Goal: Information Seeking & Learning: Check status

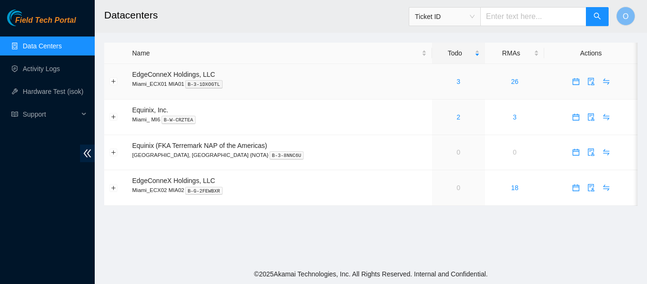
click at [437, 83] on div "3" at bounding box center [458, 81] width 43 height 10
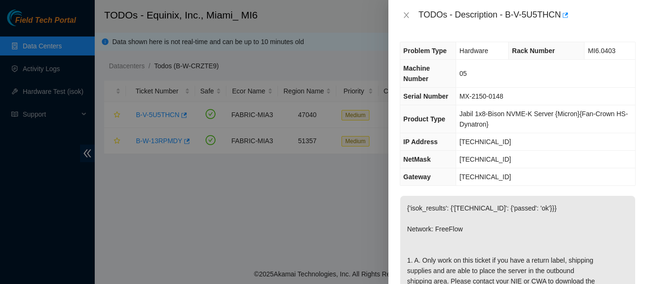
scroll to position [95, 0]
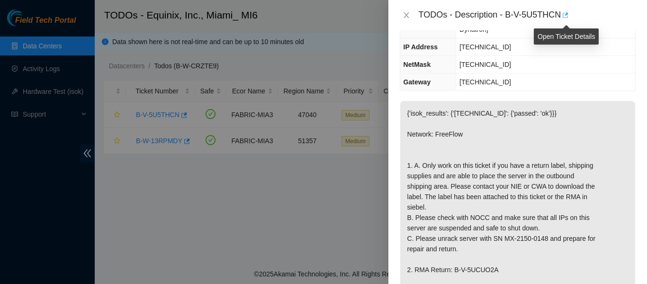
click at [567, 15] on icon "button" at bounding box center [564, 15] width 7 height 7
click at [406, 14] on icon "close" at bounding box center [407, 15] width 8 height 8
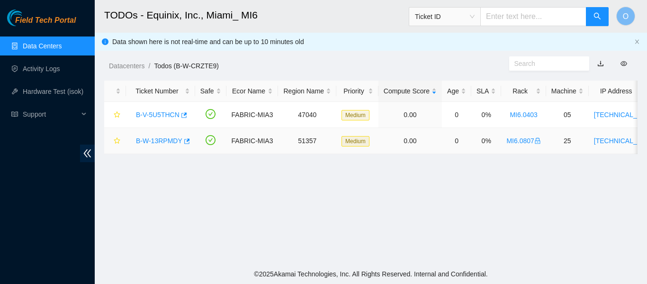
scroll to position [116, 0]
click at [185, 143] on icon "button" at bounding box center [186, 141] width 7 height 7
click at [159, 141] on link "B-W-13RPMDY" at bounding box center [159, 141] width 46 height 8
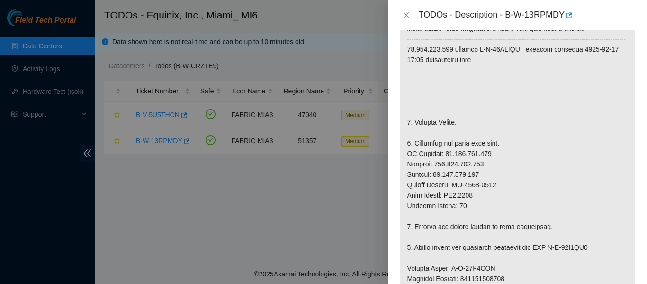
scroll to position [132, 0]
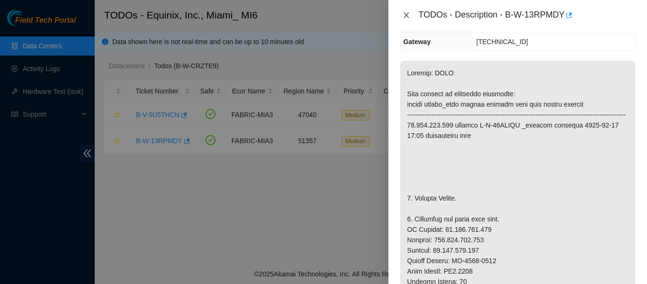
click at [406, 15] on icon "close" at bounding box center [405, 15] width 5 height 6
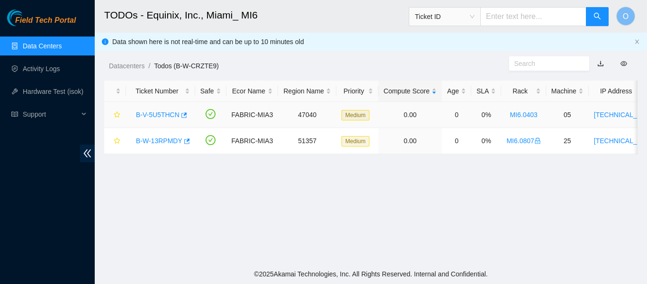
drag, startPoint x: 160, startPoint y: 113, endPoint x: 373, endPoint y: 112, distance: 213.1
click at [160, 113] on link "B-V-5U5THCN" at bounding box center [158, 115] width 44 height 8
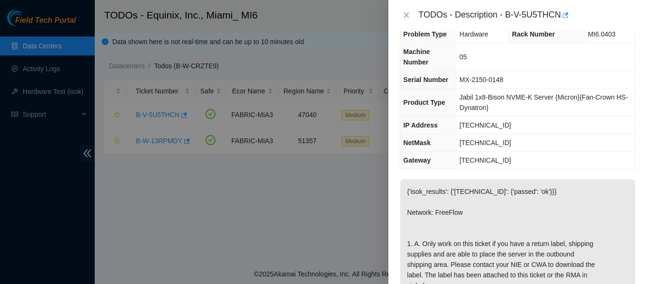
scroll to position [10, 0]
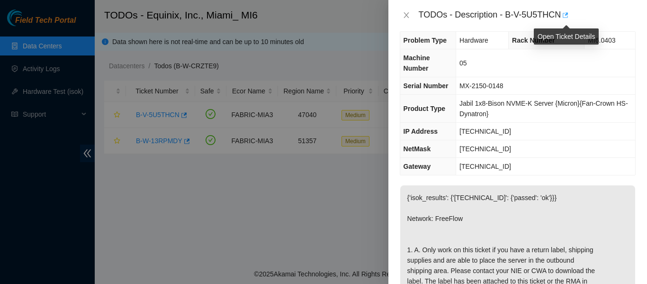
click at [566, 16] on icon "button" at bounding box center [564, 15] width 7 height 7
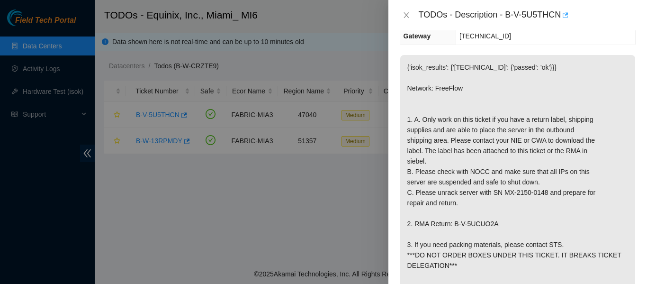
scroll to position [0, 0]
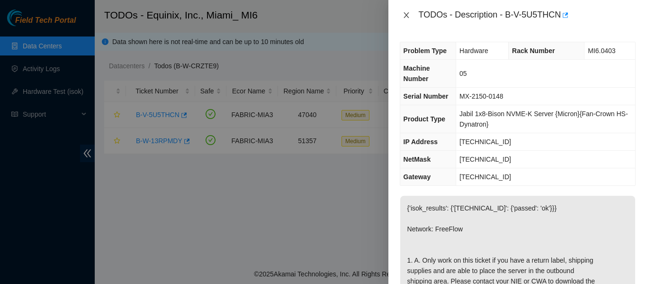
click at [403, 15] on icon "close" at bounding box center [407, 15] width 8 height 8
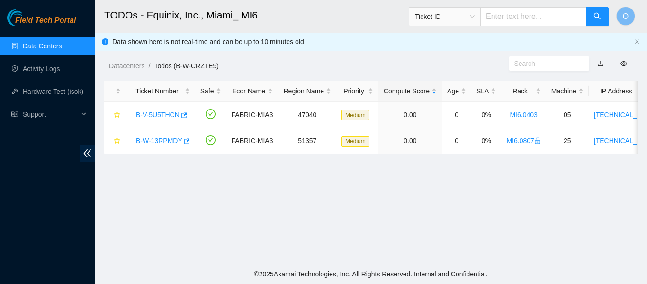
click at [55, 49] on link "Data Centers" at bounding box center [42, 46] width 39 height 8
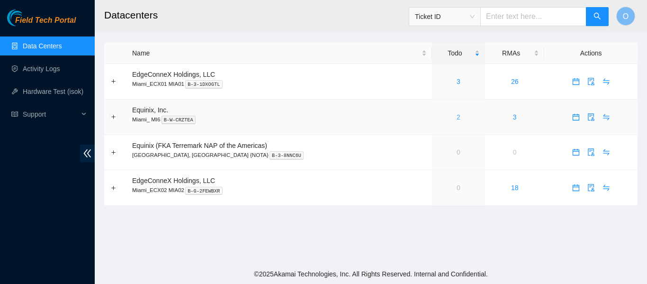
click at [456, 116] on link "2" at bounding box center [458, 117] width 4 height 8
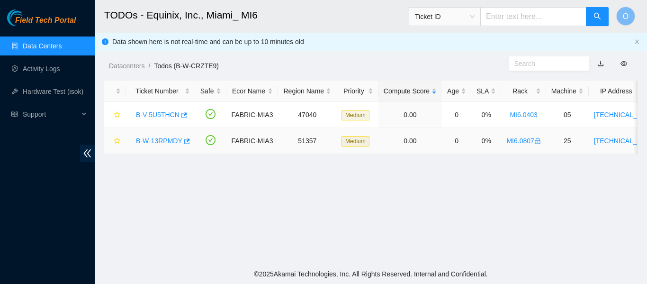
click at [153, 142] on link "B-W-13RPMDY" at bounding box center [159, 141] width 46 height 8
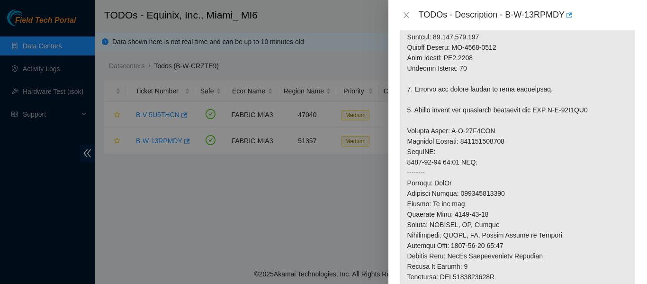
scroll to position [331, 0]
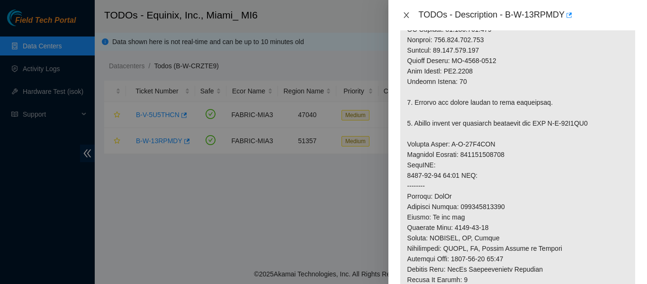
click at [407, 13] on icon "close" at bounding box center [407, 15] width 8 height 8
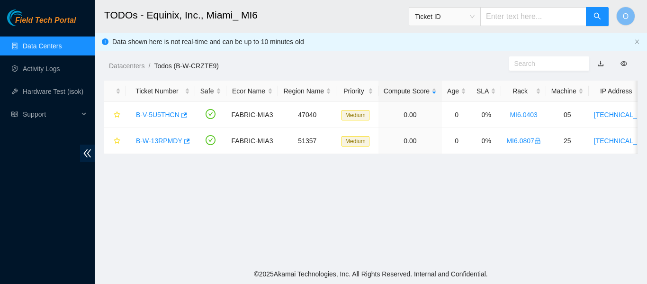
scroll to position [341, 0]
click at [153, 111] on link "B-V-5U5THCN" at bounding box center [158, 115] width 44 height 8
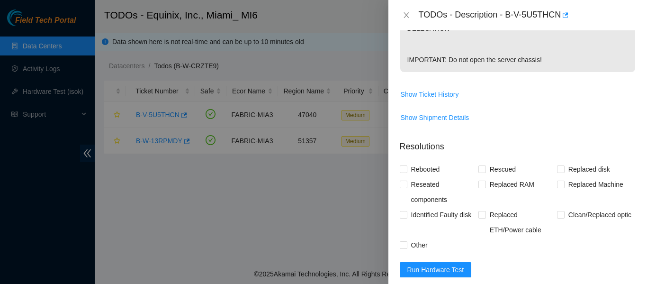
scroll to position [430, 0]
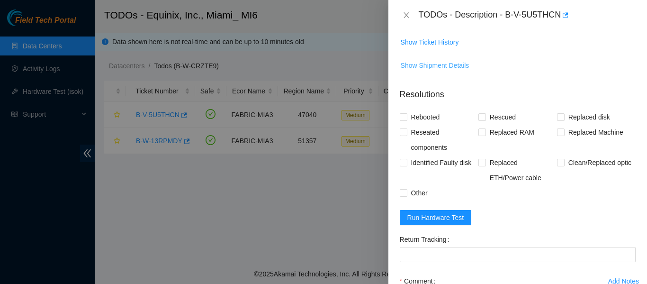
click at [441, 71] on span "Show Shipment Details" at bounding box center [435, 65] width 69 height 10
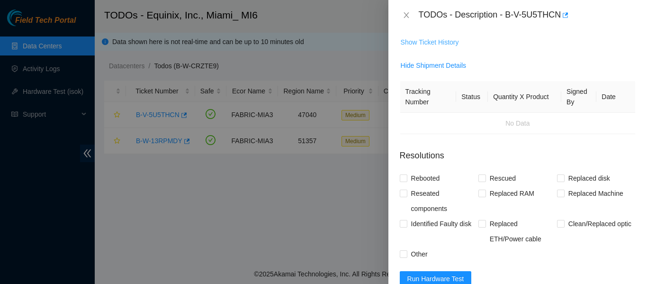
click at [435, 47] on span "Show Ticket History" at bounding box center [430, 42] width 58 height 10
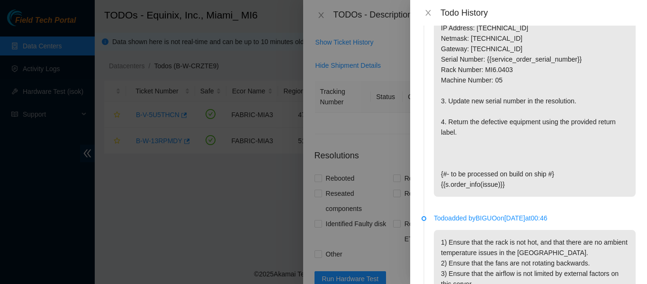
scroll to position [457, 0]
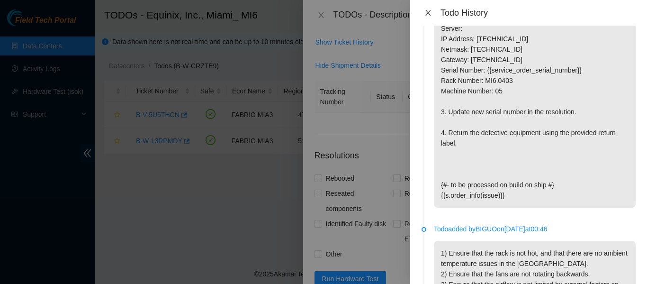
click at [432, 12] on button "Close" at bounding box center [427, 13] width 13 height 9
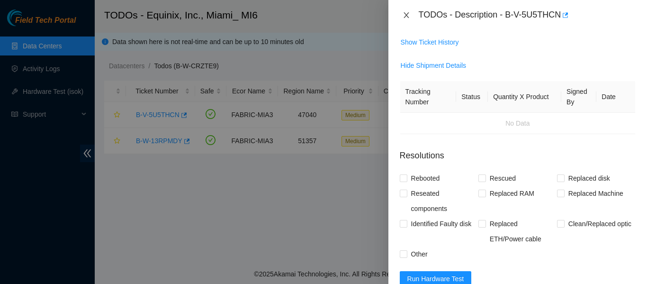
click at [408, 15] on icon "close" at bounding box center [407, 15] width 8 height 8
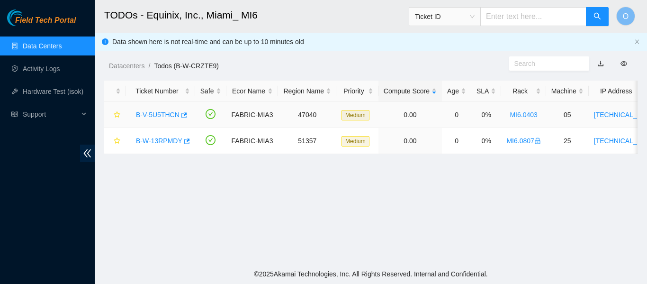
click at [162, 116] on link "B-V-5U5THCN" at bounding box center [158, 115] width 44 height 8
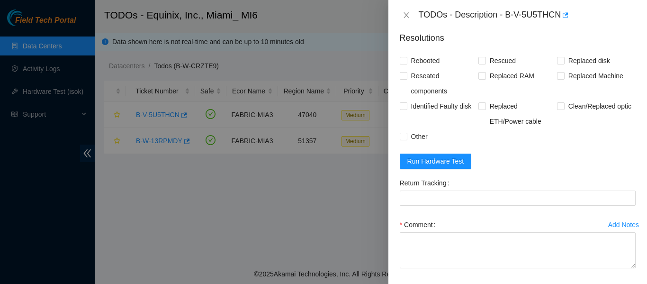
scroll to position [330, 0]
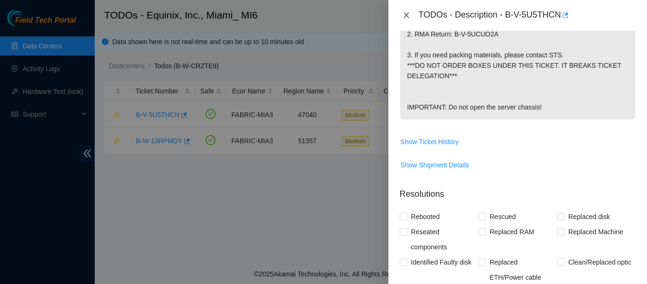
click at [410, 15] on icon "close" at bounding box center [407, 15] width 8 height 8
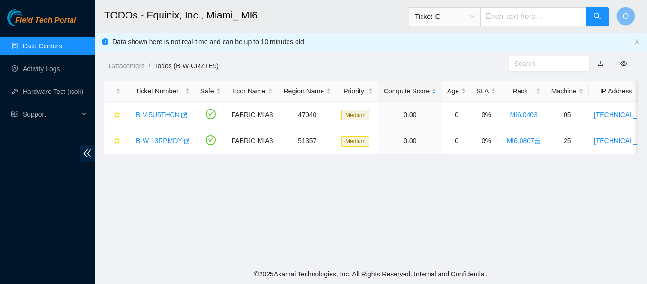
scroll to position [340, 0]
click at [165, 139] on link "B-W-13RPMDY" at bounding box center [159, 141] width 46 height 8
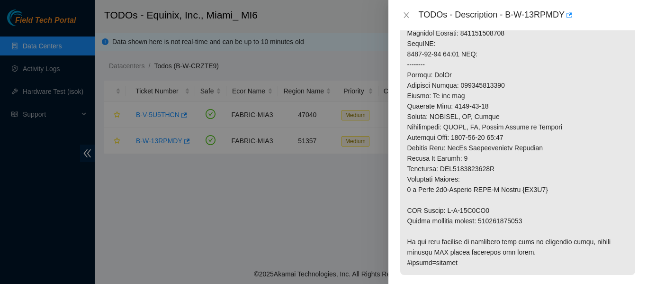
scroll to position [469, 0]
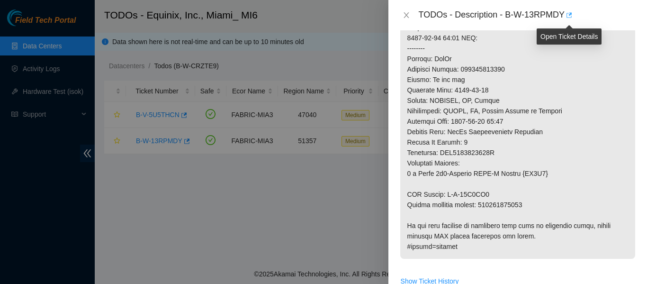
click at [566, 14] on icon "button" at bounding box center [568, 15] width 7 height 7
click at [407, 15] on icon "close" at bounding box center [407, 15] width 8 height 8
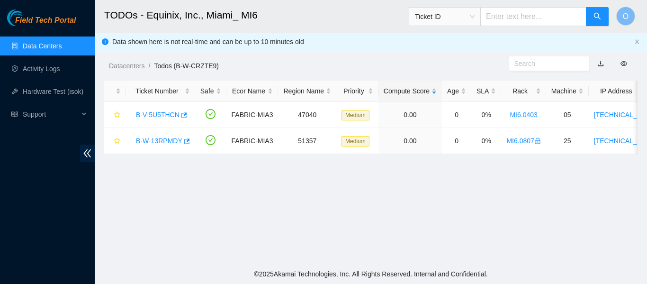
scroll to position [341, 0]
click at [184, 116] on icon "button" at bounding box center [183, 115] width 7 height 7
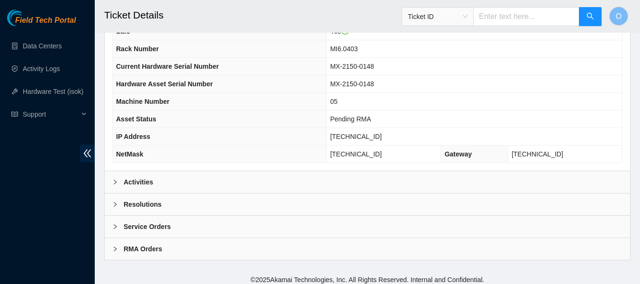
scroll to position [349, 0]
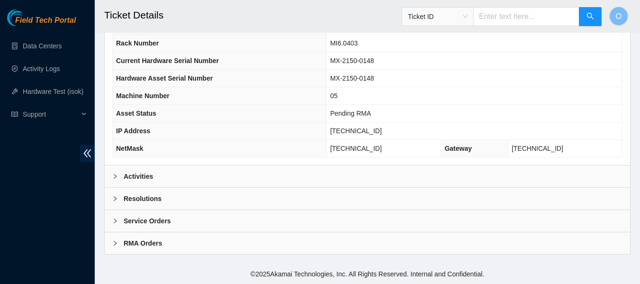
click at [140, 216] on b "Service Orders" at bounding box center [147, 220] width 47 height 10
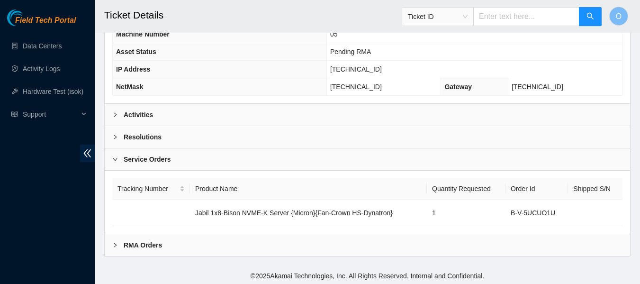
scroll to position [412, 0]
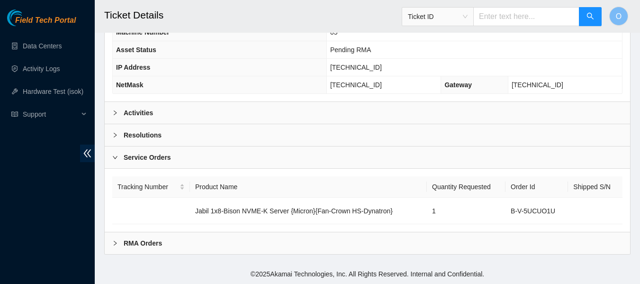
click at [145, 154] on b "Service Orders" at bounding box center [147, 157] width 47 height 10
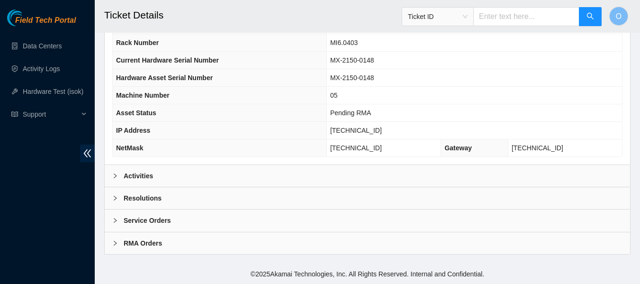
scroll to position [349, 0]
click at [147, 218] on b "Service Orders" at bounding box center [147, 220] width 47 height 10
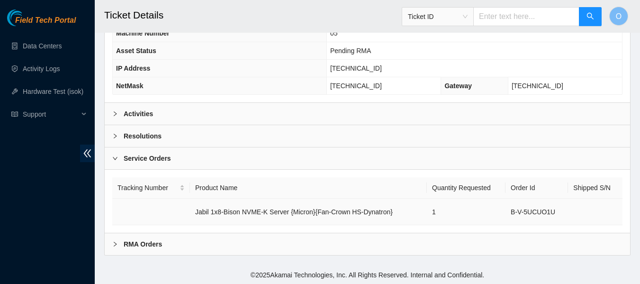
scroll to position [412, 0]
click at [158, 157] on b "Service Orders" at bounding box center [147, 157] width 47 height 10
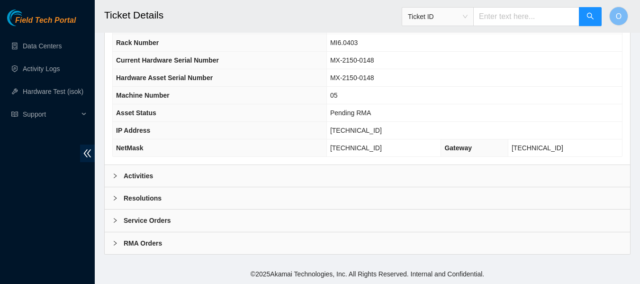
scroll to position [349, 0]
click at [145, 225] on b "Service Orders" at bounding box center [147, 220] width 47 height 10
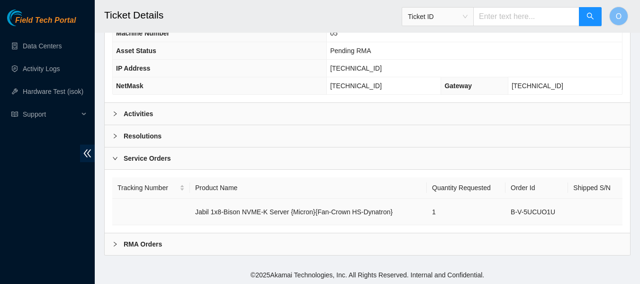
scroll to position [412, 0]
click at [139, 158] on b "Service Orders" at bounding box center [147, 157] width 47 height 10
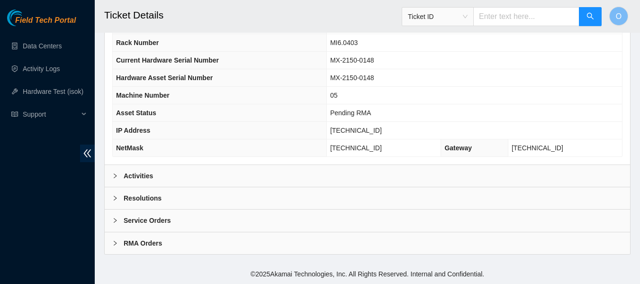
scroll to position [349, 0]
click at [142, 196] on b "Resolutions" at bounding box center [143, 198] width 38 height 10
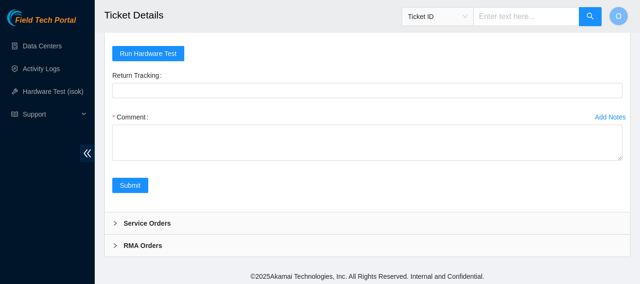
scroll to position [592, 0]
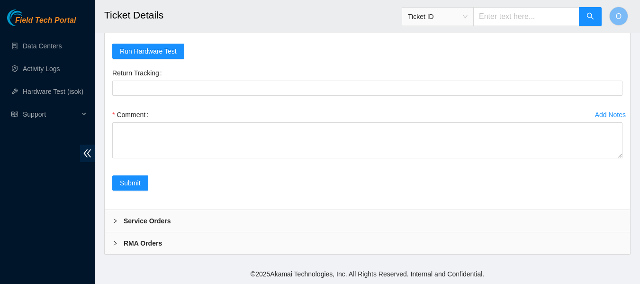
click at [146, 219] on b "Service Orders" at bounding box center [147, 220] width 47 height 10
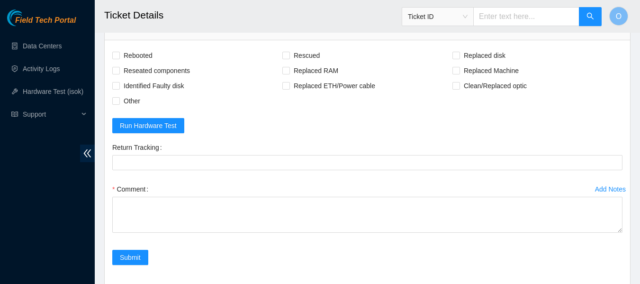
scroll to position [514, 0]
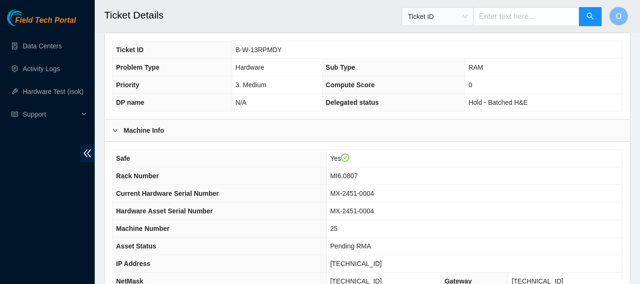
scroll to position [349, 0]
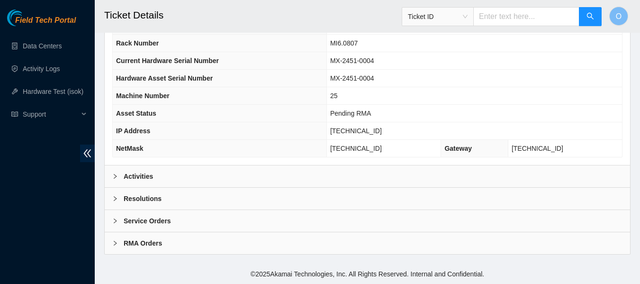
click at [133, 220] on b "Service Orders" at bounding box center [147, 220] width 47 height 10
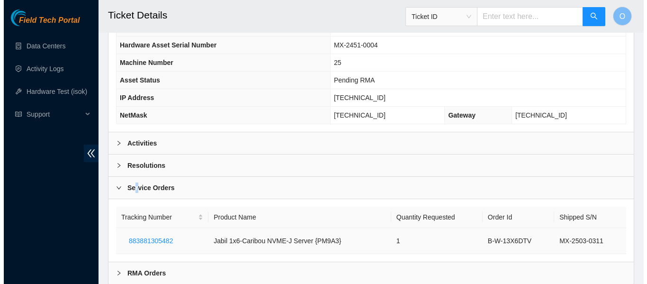
scroll to position [412, 0]
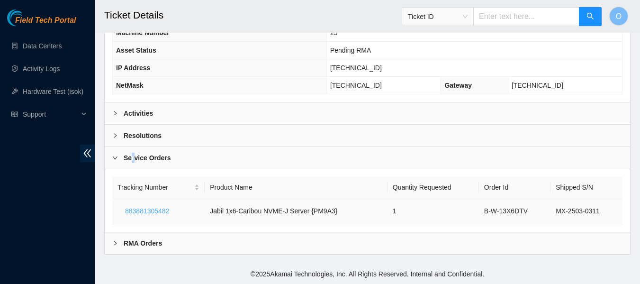
click at [154, 206] on span "883881305482" at bounding box center [147, 211] width 44 height 10
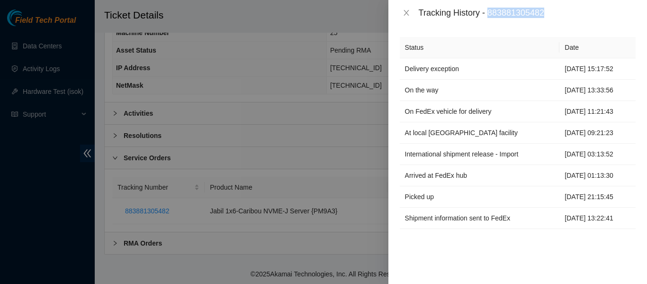
drag, startPoint x: 491, startPoint y: 12, endPoint x: 552, endPoint y: 11, distance: 61.6
click at [552, 11] on div "Tracking History - 883881305482" at bounding box center [527, 13] width 217 height 10
copy div "883881305482"
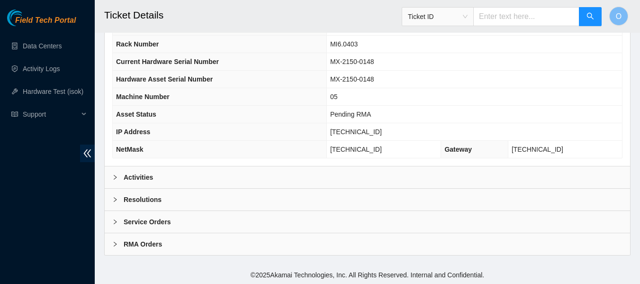
scroll to position [349, 0]
click at [147, 222] on b "Service Orders" at bounding box center [147, 220] width 47 height 10
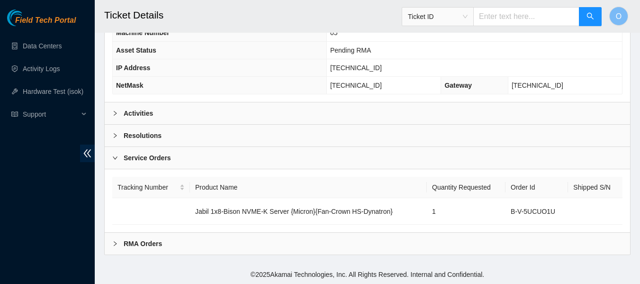
scroll to position [412, 0]
click at [139, 245] on b "RMA Orders" at bounding box center [143, 243] width 38 height 10
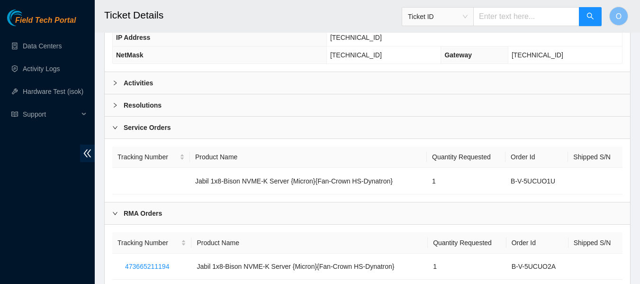
scroll to position [475, 0]
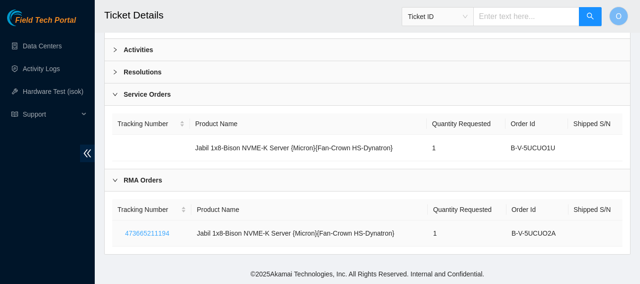
click at [155, 233] on span "473665211194" at bounding box center [147, 233] width 44 height 10
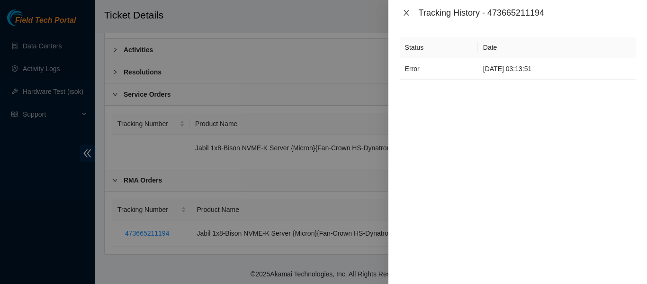
click at [408, 10] on icon "close" at bounding box center [405, 13] width 5 height 6
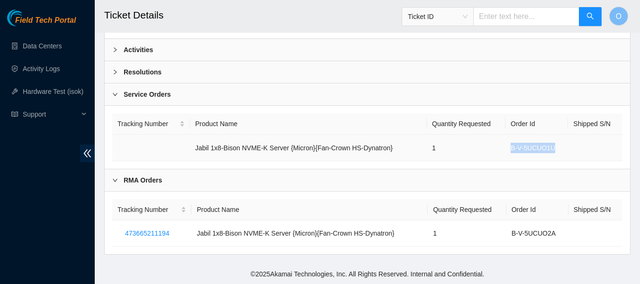
drag, startPoint x: 510, startPoint y: 148, endPoint x: 546, endPoint y: 150, distance: 36.0
click at [556, 150] on td "B-V-5UCUO1U" at bounding box center [536, 147] width 63 height 27
drag, startPoint x: 537, startPoint y: 95, endPoint x: 526, endPoint y: 99, distance: 12.8
click at [537, 95] on div "Service Orders" at bounding box center [367, 94] width 525 height 22
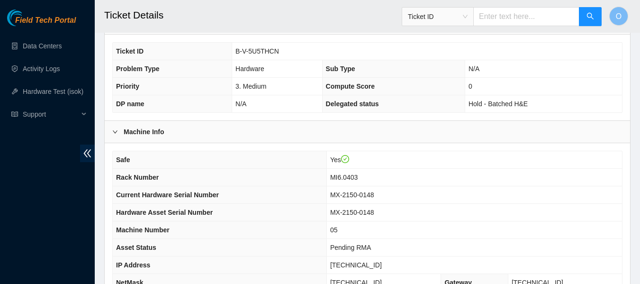
scroll to position [222, 0]
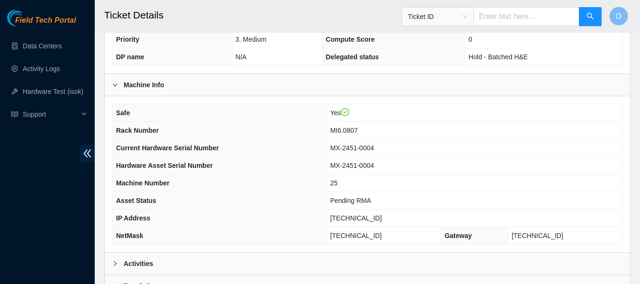
scroll to position [349, 0]
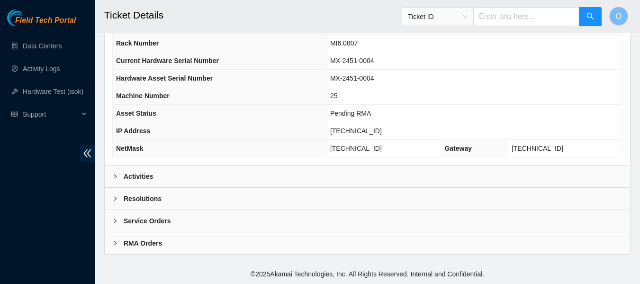
click at [155, 240] on b "RMA Orders" at bounding box center [143, 243] width 38 height 10
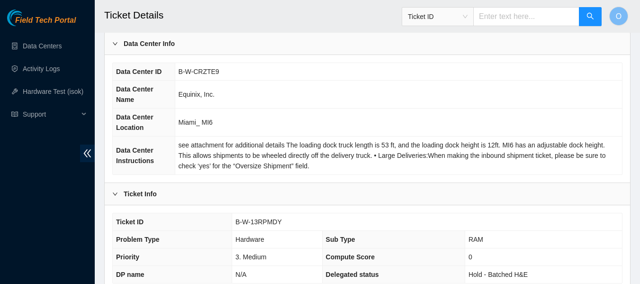
scroll to position [0, 0]
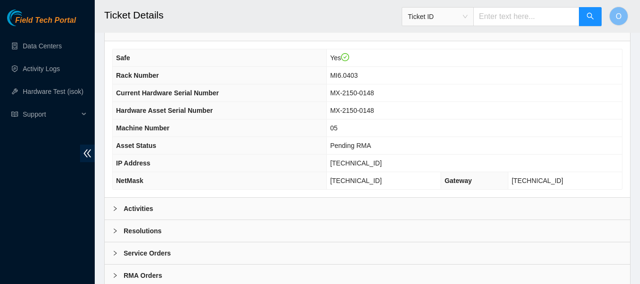
scroll to position [349, 0]
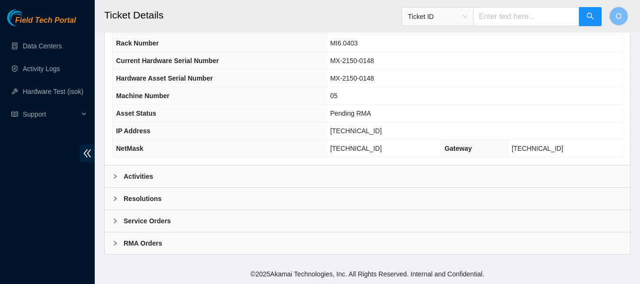
click at [135, 244] on b "RMA Orders" at bounding box center [143, 243] width 38 height 10
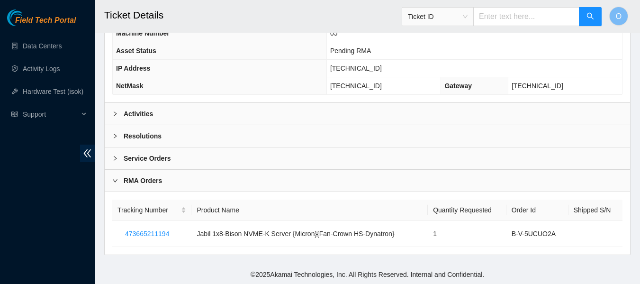
scroll to position [412, 0]
drag, startPoint x: 558, startPoint y: 233, endPoint x: 509, endPoint y: 235, distance: 49.3
click at [509, 235] on td "B-V-5UCUO2A" at bounding box center [537, 233] width 62 height 26
copy td "B-V-5UCUO2A"
click at [132, 156] on b "Service Orders" at bounding box center [147, 157] width 47 height 10
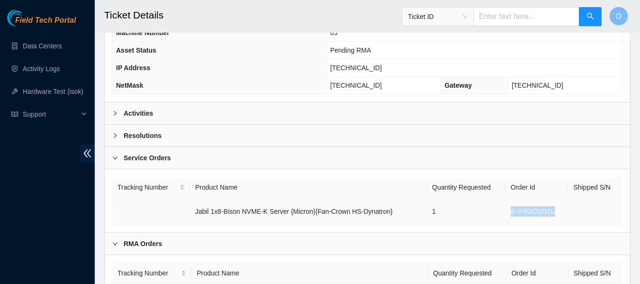
drag, startPoint x: 556, startPoint y: 211, endPoint x: 510, endPoint y: 213, distance: 46.4
click at [505, 212] on td "B-V-5UCUO1U" at bounding box center [536, 211] width 63 height 27
copy td "B-V-5UCUO1U"
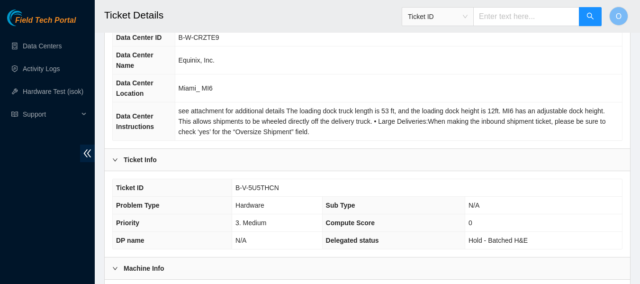
scroll to position [95, 0]
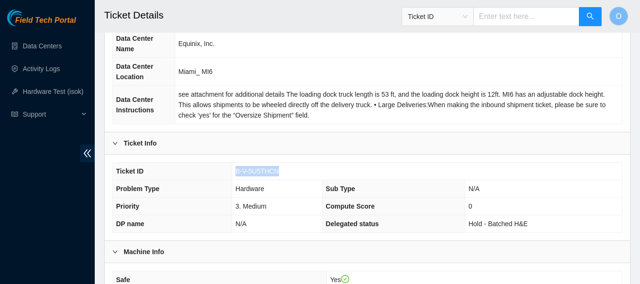
drag, startPoint x: 280, startPoint y: 172, endPoint x: 246, endPoint y: 173, distance: 34.6
click at [235, 172] on td "B-V-5U5THCN" at bounding box center [427, 171] width 390 height 18
copy span "B-V-5U5THCN"
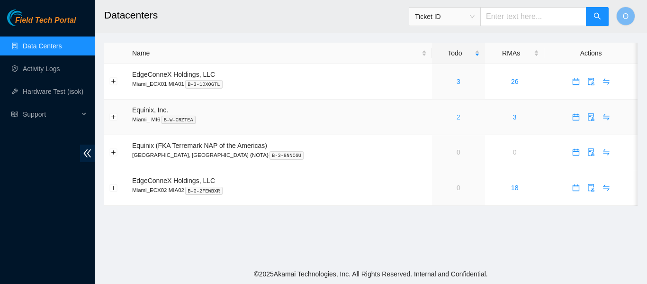
click at [456, 117] on link "2" at bounding box center [458, 117] width 4 height 8
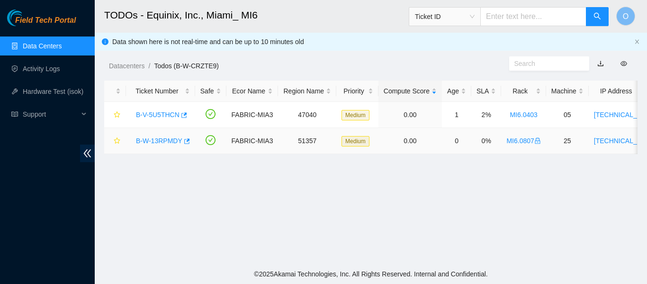
click at [160, 138] on link "B-W-13RPMDY" at bounding box center [159, 141] width 46 height 8
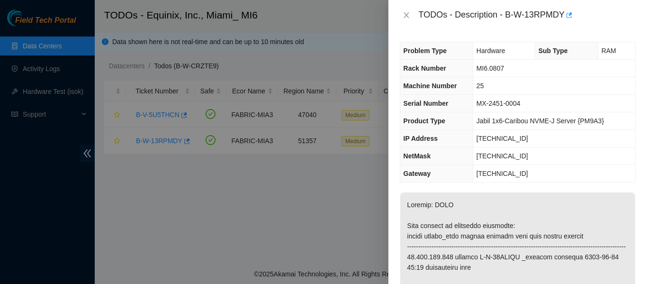
click at [185, 142] on div at bounding box center [323, 142] width 647 height 284
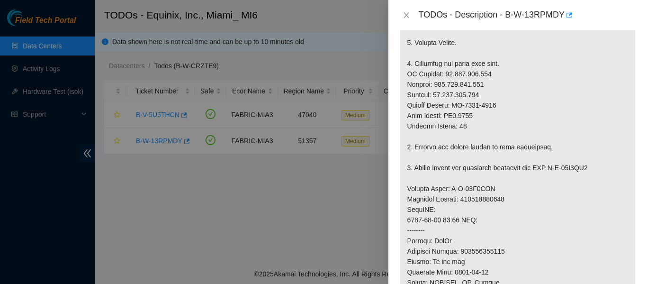
scroll to position [379, 0]
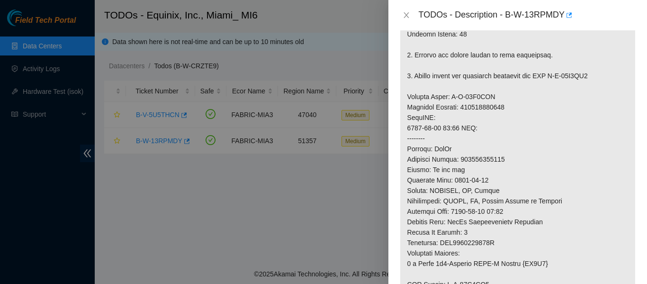
click at [484, 118] on p at bounding box center [517, 80] width 235 height 535
click at [485, 118] on p at bounding box center [517, 80] width 235 height 535
copy p "883881305482"
drag, startPoint x: 507, startPoint y: 16, endPoint x: 560, endPoint y: 22, distance: 53.4
click at [573, 18] on div "TODOs - Description - B-W-13RPMDY" at bounding box center [527, 15] width 217 height 15
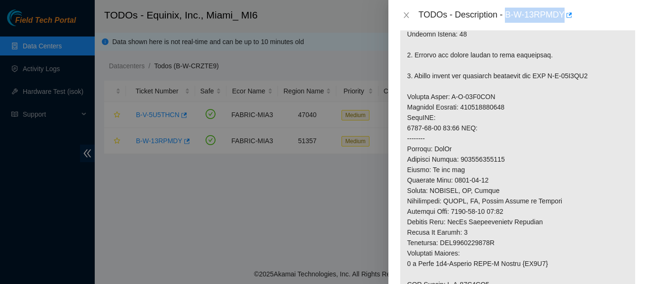
copy div "B-W-13RPMDY"
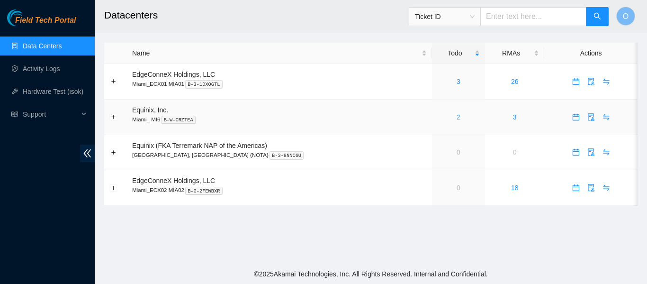
click at [456, 116] on link "2" at bounding box center [458, 117] width 4 height 8
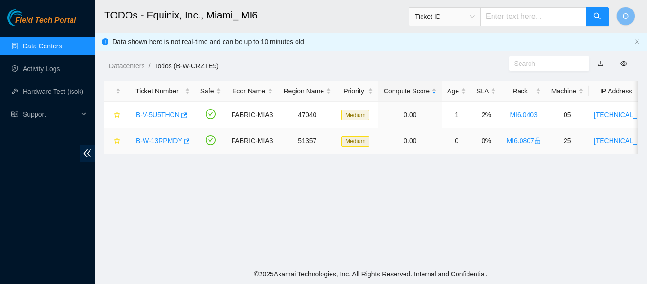
click at [167, 140] on link "B-W-13RPMDY" at bounding box center [159, 141] width 46 height 8
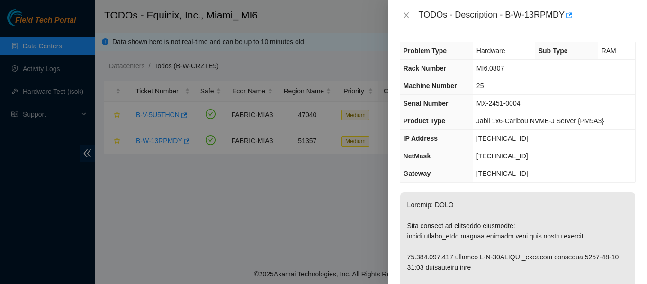
drag, startPoint x: 327, startPoint y: 187, endPoint x: 360, endPoint y: 121, distance: 73.5
click at [328, 187] on div at bounding box center [323, 142] width 647 height 284
click at [406, 15] on icon "close" at bounding box center [405, 15] width 5 height 6
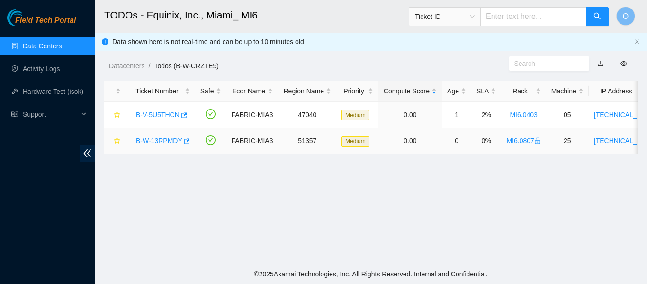
click at [516, 139] on link "MI6.0807" at bounding box center [523, 141] width 34 height 8
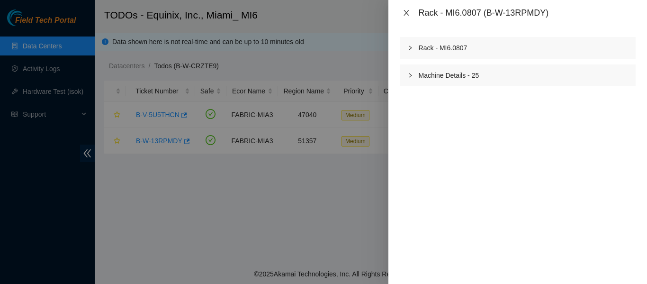
click at [407, 13] on icon "close" at bounding box center [407, 13] width 8 height 8
